Goal: Communication & Community: Answer question/provide support

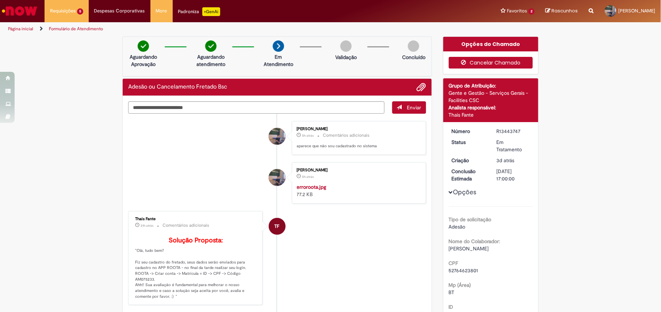
click at [487, 66] on button "Cancelar Chamado" at bounding box center [491, 63] width 84 height 12
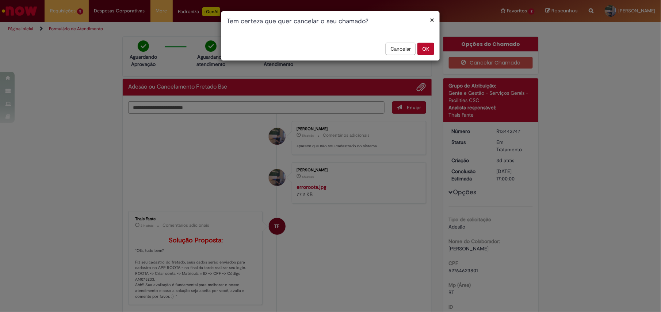
click at [429, 53] on button "OK" at bounding box center [425, 49] width 17 height 12
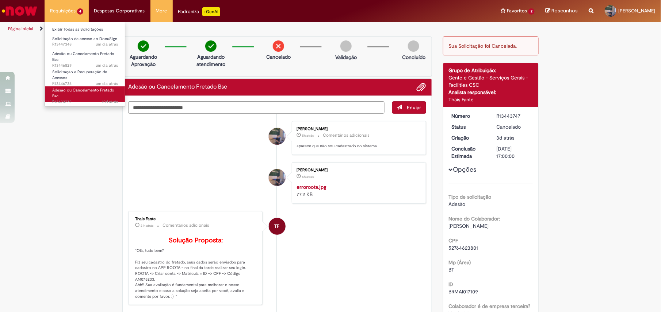
click at [101, 92] on span "Adesão ou Cancelamento Fretado Bsc" at bounding box center [83, 93] width 62 height 11
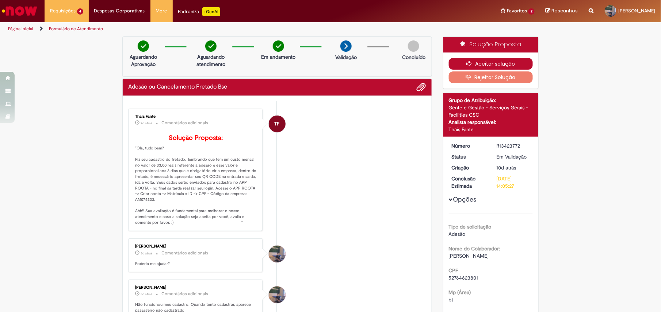
click at [509, 60] on button "Aceitar solução" at bounding box center [491, 64] width 84 height 12
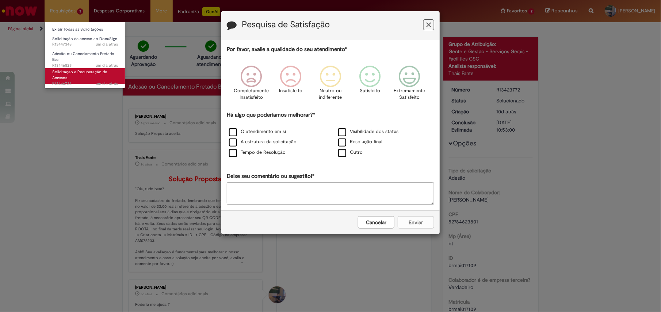
click at [72, 74] on span "Solicitação e Recuperação de Acessos" at bounding box center [79, 74] width 55 height 11
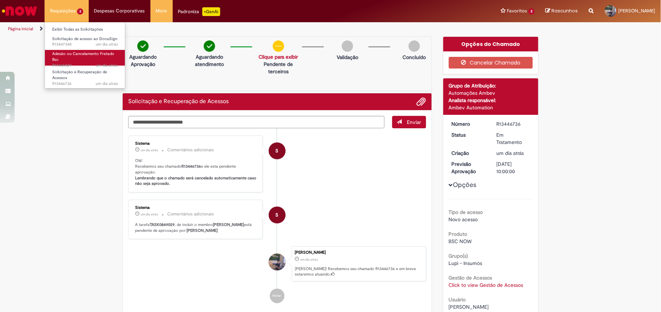
click at [74, 55] on span "Adesão ou Cancelamento Fretado Bsc" at bounding box center [83, 56] width 62 height 11
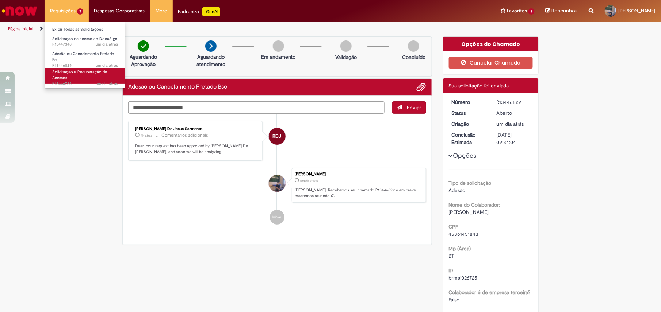
click at [83, 71] on span "Solicitação e Recuperação de Acessos" at bounding box center [79, 74] width 55 height 11
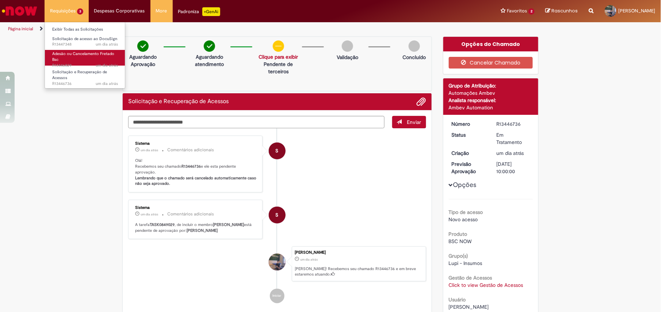
click at [93, 63] on span "um dia atrás um dia atrás R13446829" at bounding box center [85, 66] width 66 height 6
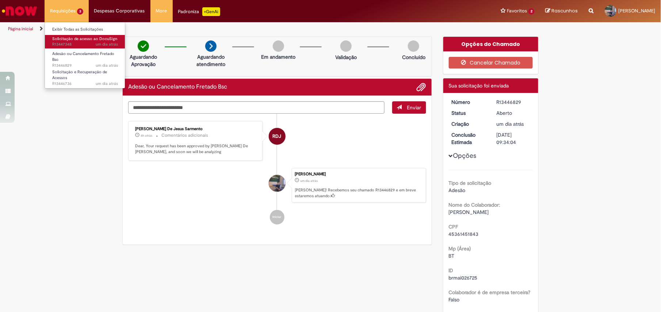
click at [82, 38] on span "Solicitação de acesso ao DocuSign" at bounding box center [84, 38] width 65 height 5
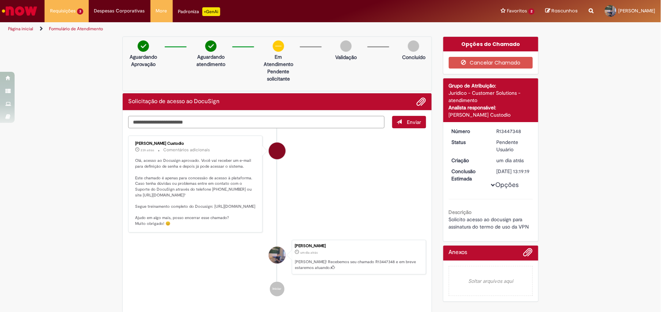
click at [348, 122] on textarea "Digite sua mensagem aqui..." at bounding box center [256, 122] width 256 height 13
click at [138, 121] on textarea "**********" at bounding box center [256, 122] width 256 height 13
type textarea "**********"
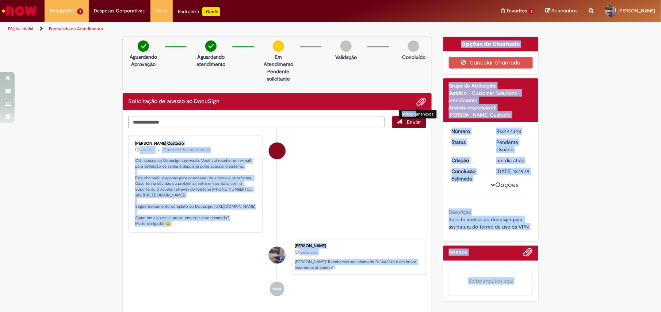
drag, startPoint x: 415, startPoint y: 120, endPoint x: 414, endPoint y: 124, distance: 4.5
click at [414, 124] on section "**********" at bounding box center [330, 174] width 661 height 277
click at [414, 124] on span "Enviar" at bounding box center [414, 122] width 14 height 7
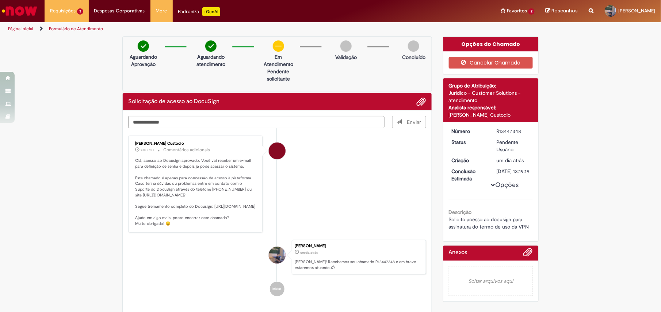
click at [377, 151] on li "[PERSON_NAME] Custodio 23h atrás 23 horas atrás Comentários adicionais Olá, ace…" at bounding box center [277, 184] width 298 height 97
click at [377, 151] on ul "[PERSON_NAME] Custodio 23h atrás 23 horas atrás Comentários adicionais Olá, ace…" at bounding box center [277, 216] width 298 height 176
